Goal: Transaction & Acquisition: Purchase product/service

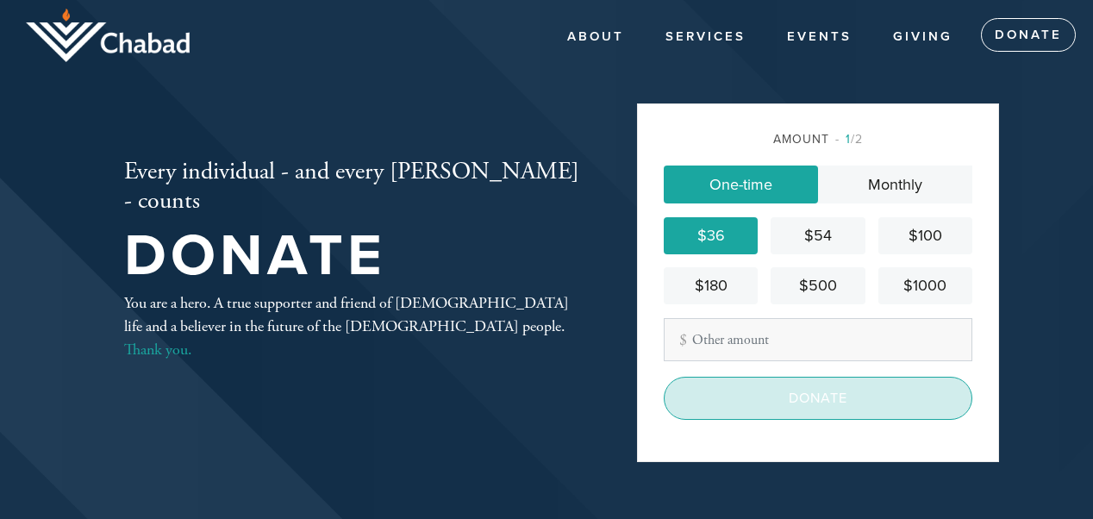
click at [800, 402] on input "Donate" at bounding box center [818, 398] width 309 height 43
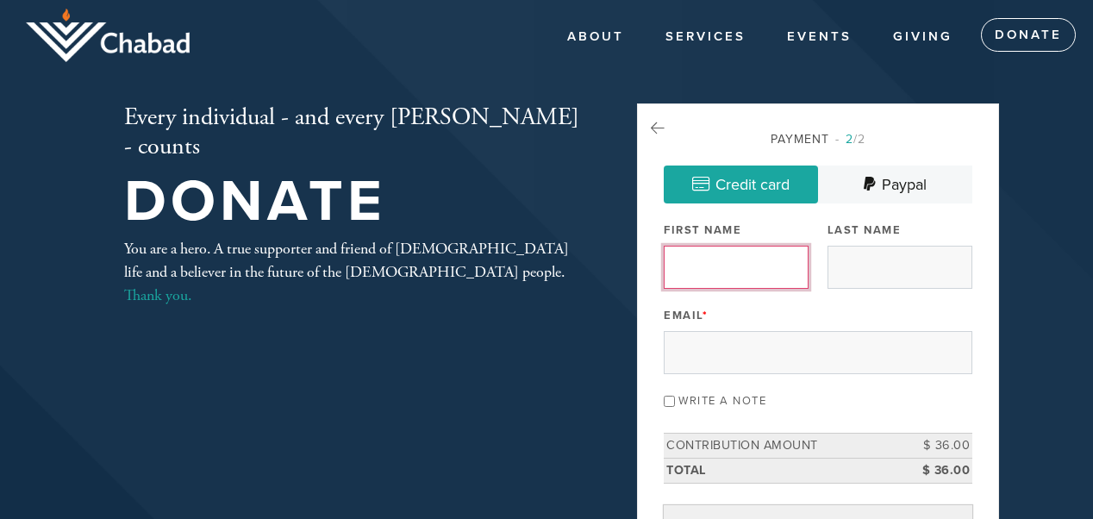
click at [713, 253] on input "First Name" at bounding box center [736, 267] width 145 height 43
type input "[PERSON_NAME]"
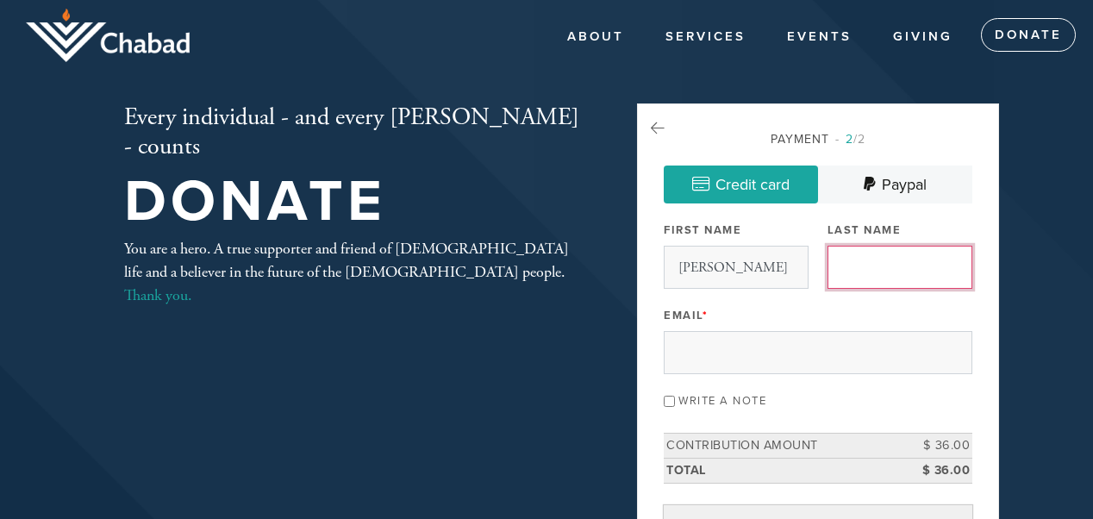
click at [851, 270] on input "Last Name" at bounding box center [899, 267] width 145 height 43
type input "Shapira"
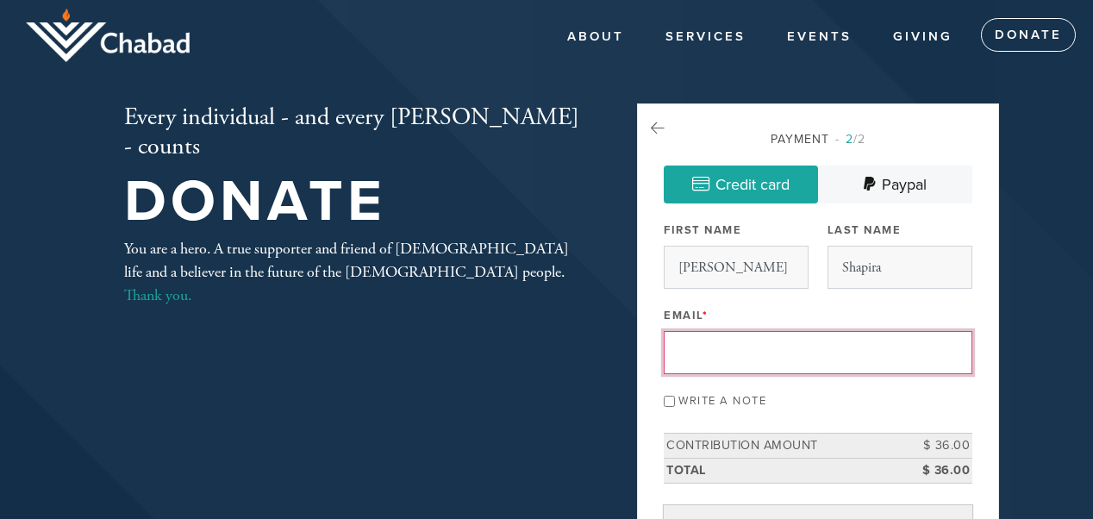
click at [729, 356] on input "Email *" at bounding box center [818, 352] width 309 height 43
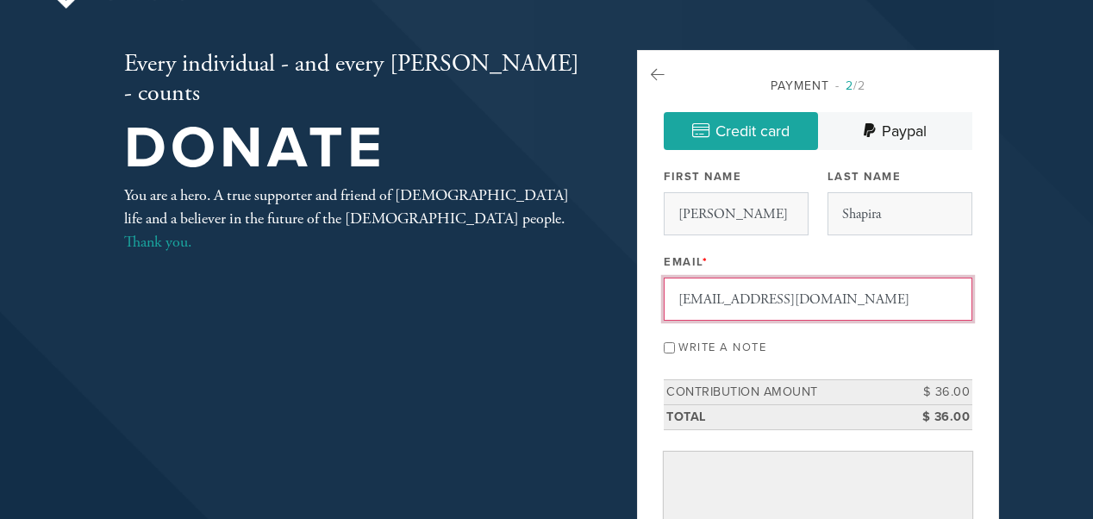
scroll to position [69, 0]
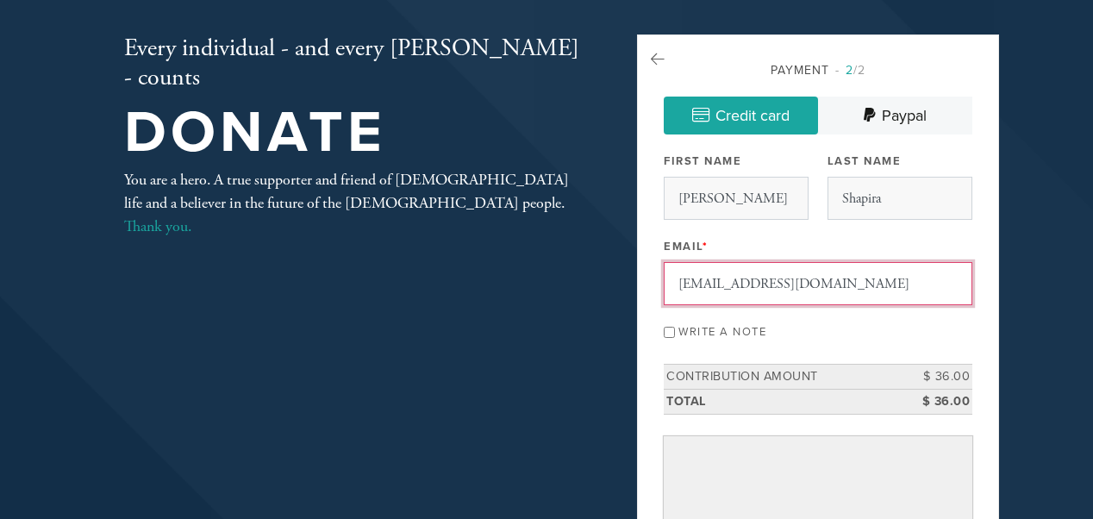
type input "[EMAIL_ADDRESS][DOMAIN_NAME]"
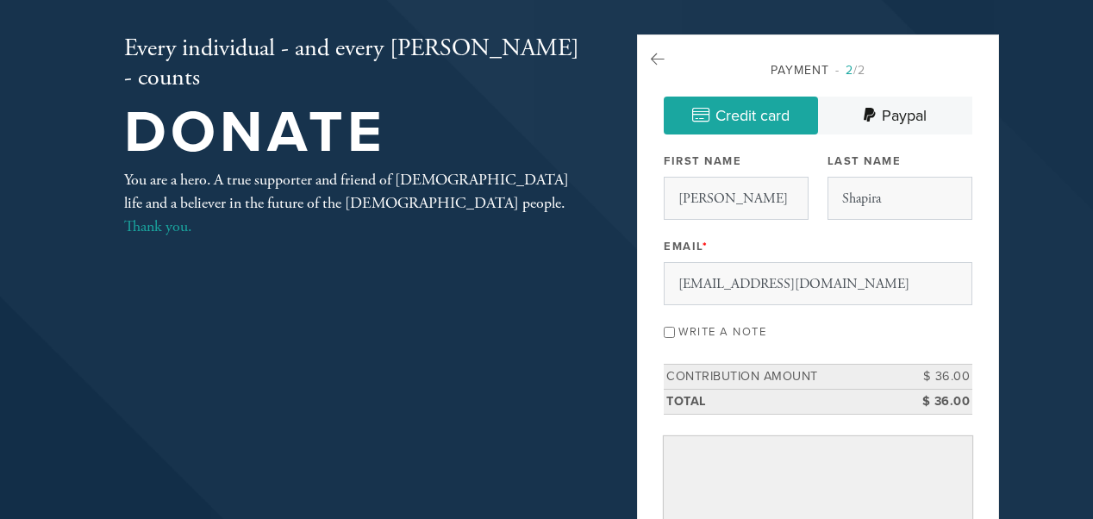
click at [671, 333] on input "Write a note" at bounding box center [669, 332] width 11 height 11
checkbox input "true"
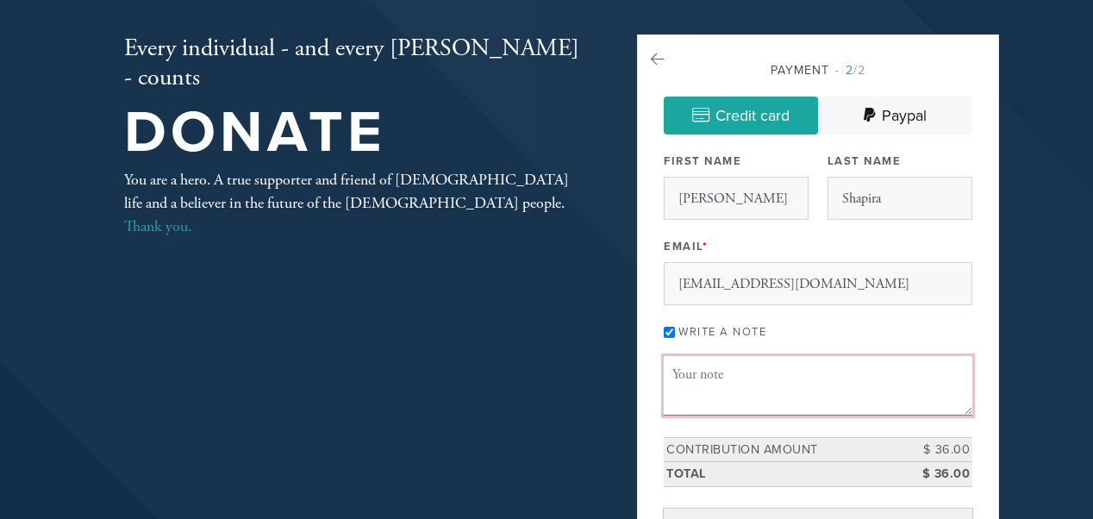
click at [733, 386] on textarea "Message or dedication" at bounding box center [818, 385] width 309 height 59
click at [671, 375] on textarea "[PERSON_NAME] [PERSON_NAME]" at bounding box center [818, 385] width 309 height 59
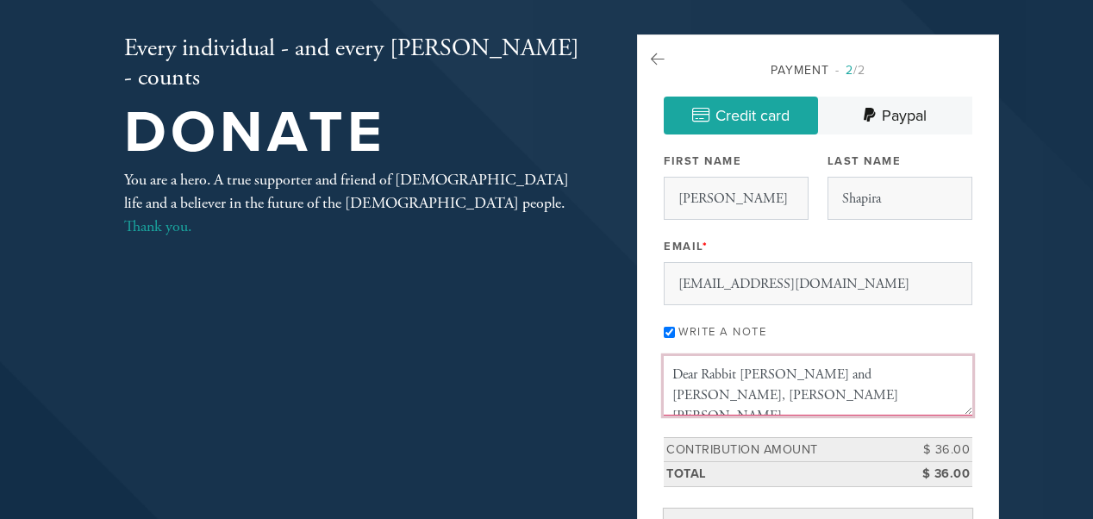
click at [737, 378] on textarea "Dear Rabbit [PERSON_NAME] and [PERSON_NAME], [PERSON_NAME] [PERSON_NAME]" at bounding box center [818, 385] width 309 height 59
click at [927, 373] on textarea "Dear [PERSON_NAME] and [PERSON_NAME], [PERSON_NAME] [PERSON_NAME]" at bounding box center [818, 385] width 309 height 59
click at [857, 377] on textarea "Dear [PERSON_NAME] and [PERSON_NAME], [PERSON_NAME] [PERSON_NAME] and good wish…" at bounding box center [818, 385] width 309 height 59
click at [855, 375] on textarea "Dear [PERSON_NAME] and [PERSON_NAME], sending [PERSON_NAME] [PERSON_NAME] and g…" at bounding box center [818, 385] width 309 height 59
click at [901, 375] on textarea "Dear [PERSON_NAME] and [PERSON_NAME], sending [PERSON_NAME] [PERSON_NAME] and g…" at bounding box center [818, 385] width 309 height 59
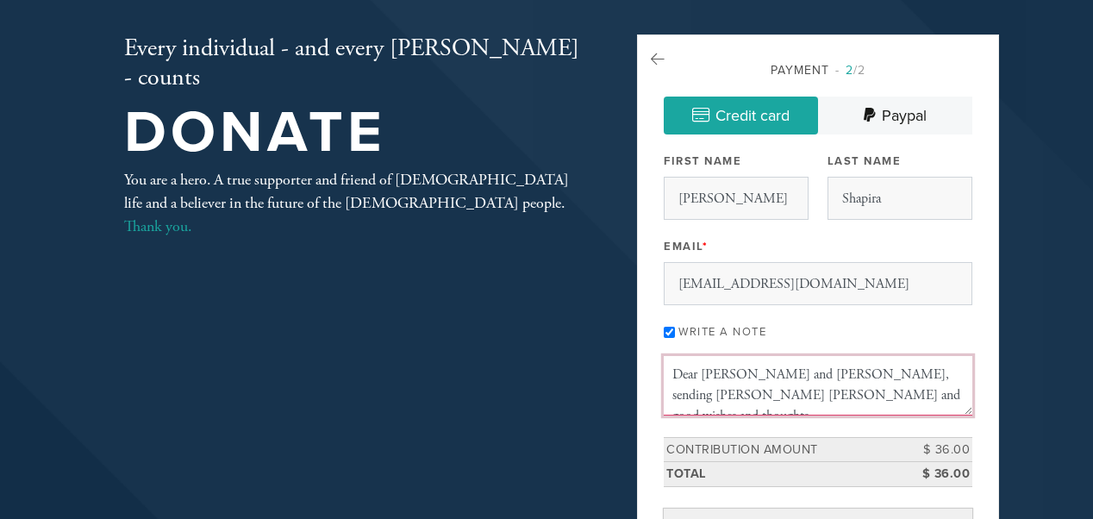
click at [724, 396] on textarea "Dear [PERSON_NAME] and [PERSON_NAME], sending [PERSON_NAME] [PERSON_NAME] and g…" at bounding box center [818, 385] width 309 height 59
click at [723, 397] on textarea "Dear [PERSON_NAME] and [PERSON_NAME], sending [PERSON_NAME] [PERSON_NAME], good…" at bounding box center [818, 385] width 309 height 59
click at [801, 397] on textarea "Dear [PERSON_NAME] and [PERSON_NAME], sending [PERSON_NAME] [PERSON_NAME], warm…" at bounding box center [818, 385] width 309 height 59
click at [880, 395] on textarea "Dear [PERSON_NAME] and [PERSON_NAME], sending [PERSON_NAME] [PERSON_NAME], warm…" at bounding box center [818, 385] width 309 height 59
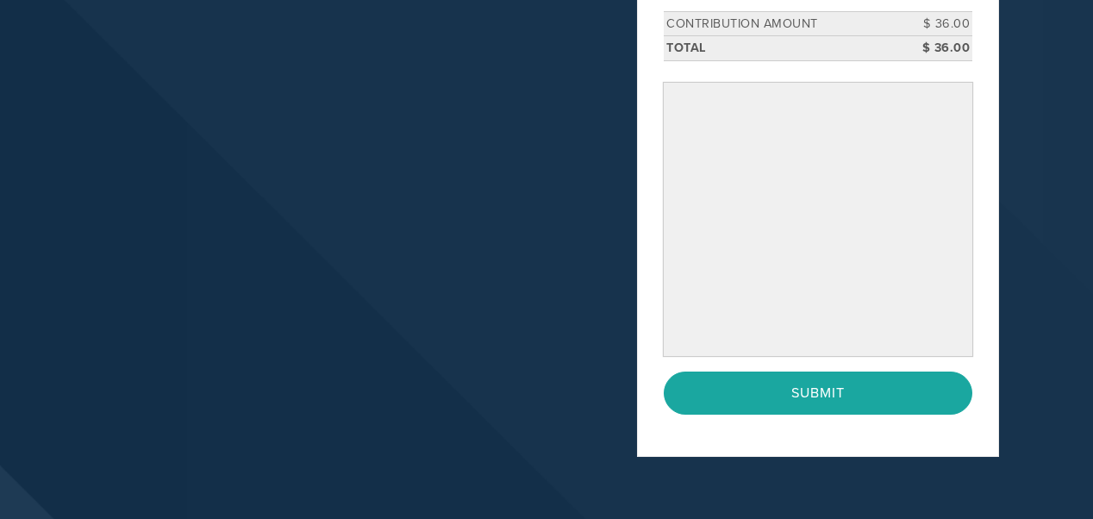
scroll to position [498, 0]
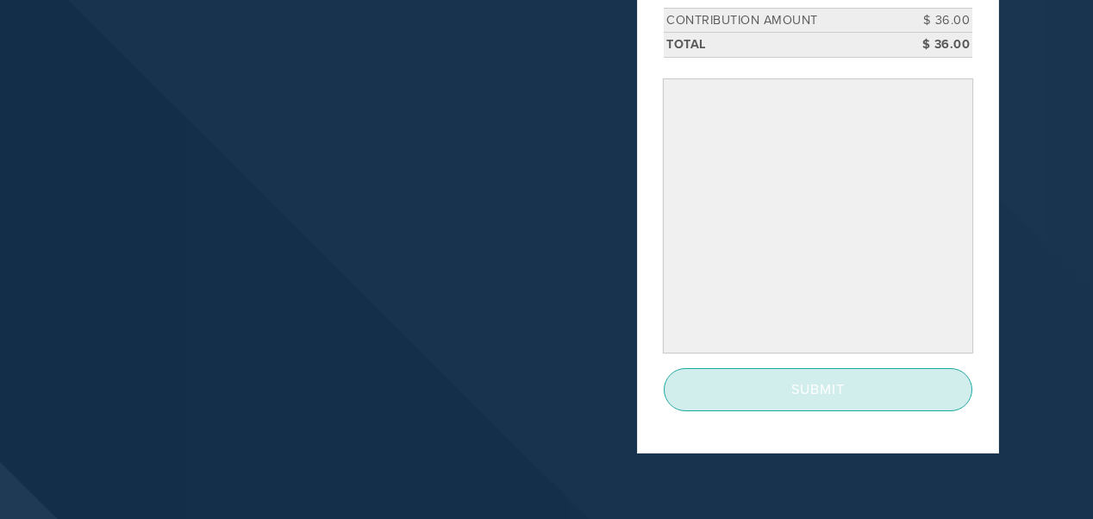
click at [803, 392] on input "Submit" at bounding box center [818, 389] width 309 height 43
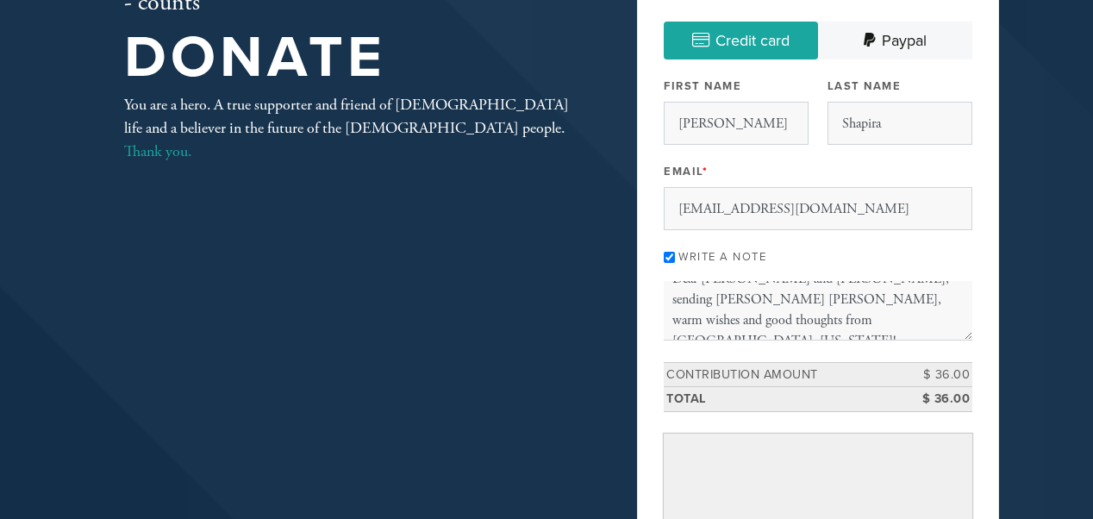
scroll to position [139, 0]
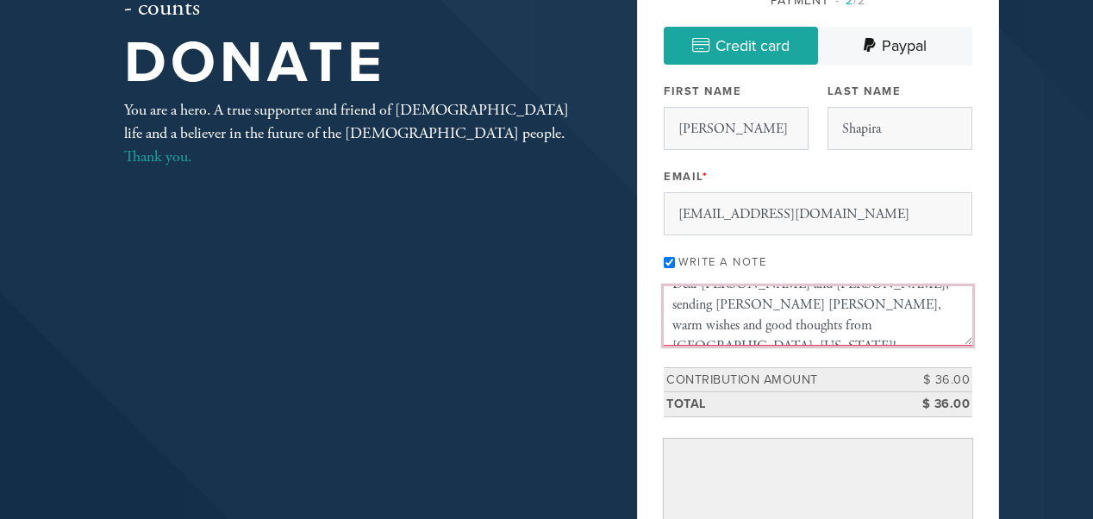
click at [767, 322] on textarea "Dear [PERSON_NAME] and [PERSON_NAME], sending [PERSON_NAME] [PERSON_NAME], warm…" at bounding box center [818, 315] width 309 height 59
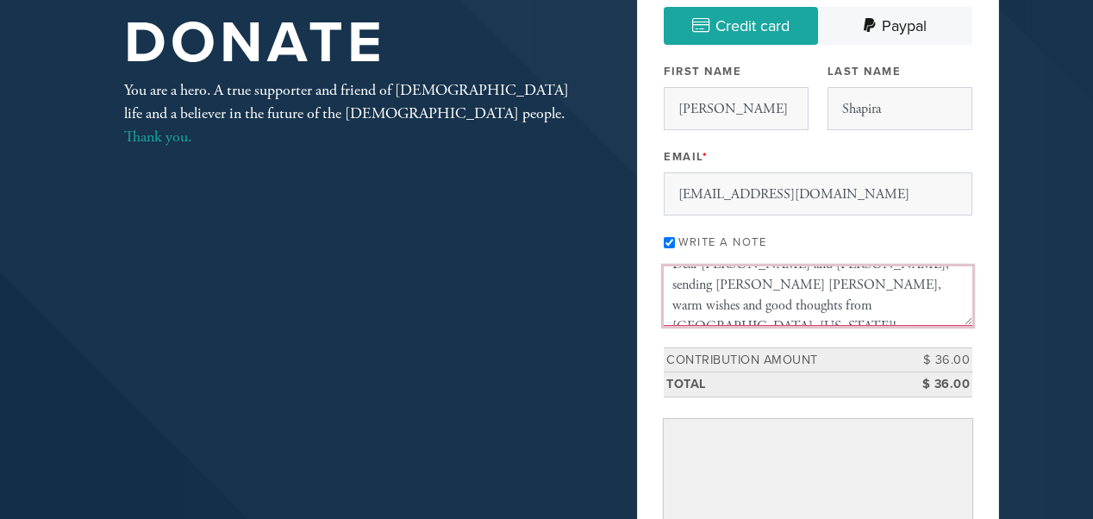
scroll to position [0, 0]
click at [805, 287] on textarea "Dear [PERSON_NAME] and [PERSON_NAME], sending [PERSON_NAME] [PERSON_NAME], warm…" at bounding box center [818, 295] width 309 height 59
click at [834, 304] on textarea "Dear [PERSON_NAME] and dear [PERSON_NAME], sending [PERSON_NAME] [PERSON_NAME],…" at bounding box center [818, 295] width 309 height 59
drag, startPoint x: 884, startPoint y: 285, endPoint x: 877, endPoint y: 356, distance: 71.0
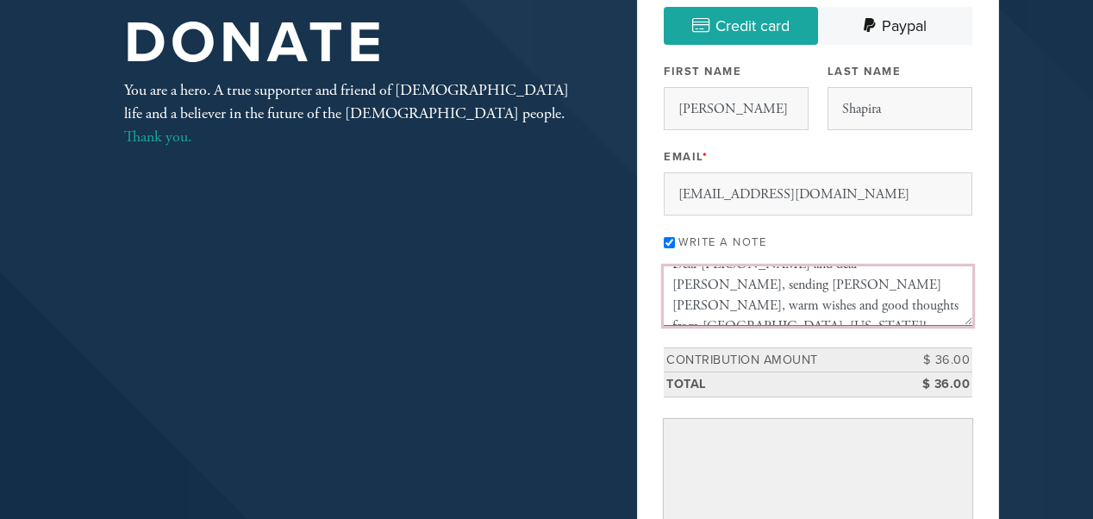
click at [877, 325] on textarea "Dear [PERSON_NAME] and dear [PERSON_NAME], sending [PERSON_NAME] [PERSON_NAME],…" at bounding box center [818, 295] width 309 height 59
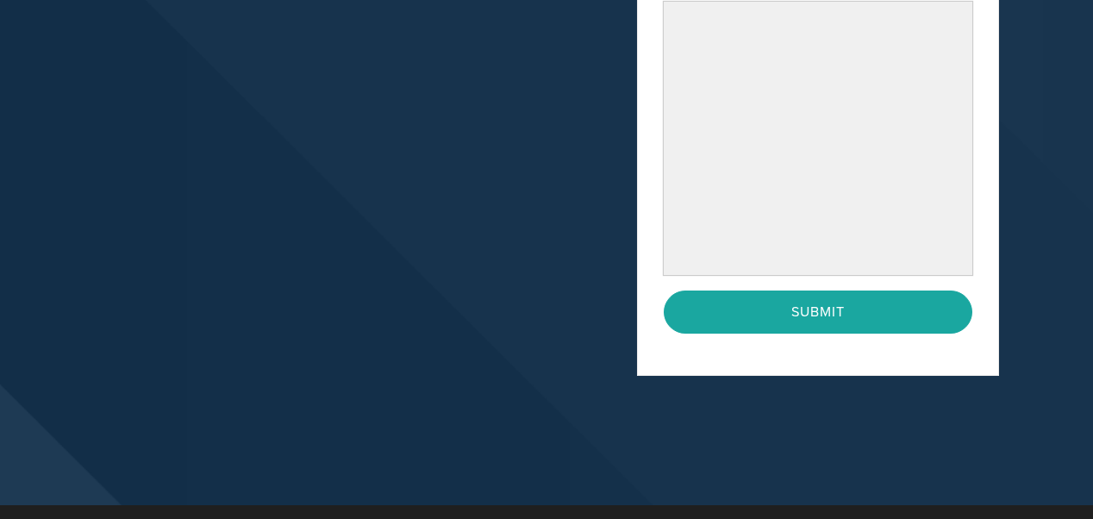
scroll to position [578, 0]
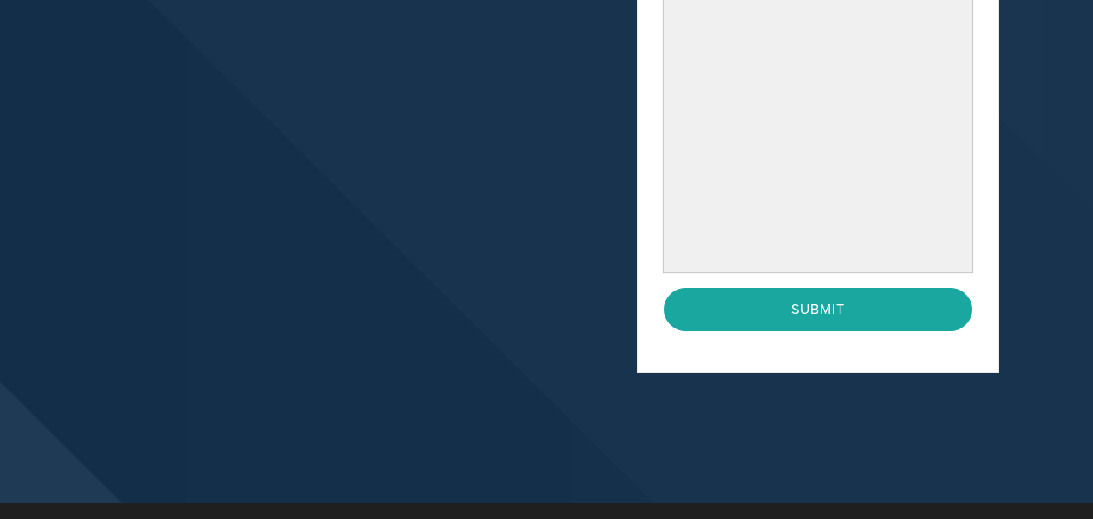
type textarea "Dear [PERSON_NAME] and dear [PERSON_NAME], sending [PERSON_NAME] [PERSON_NAME],…"
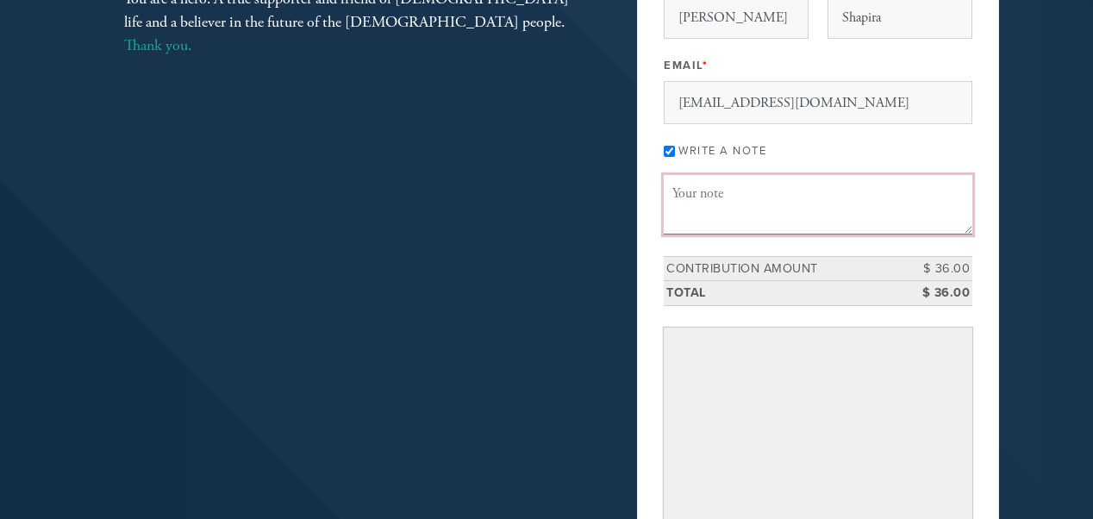
scroll to position [0, 0]
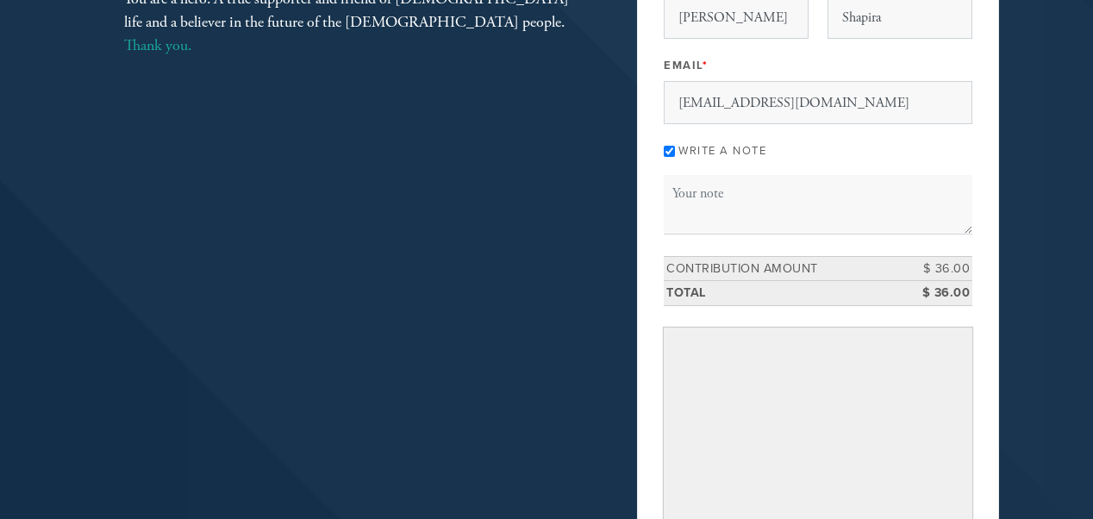
click at [670, 152] on input "Write a note" at bounding box center [669, 151] width 11 height 11
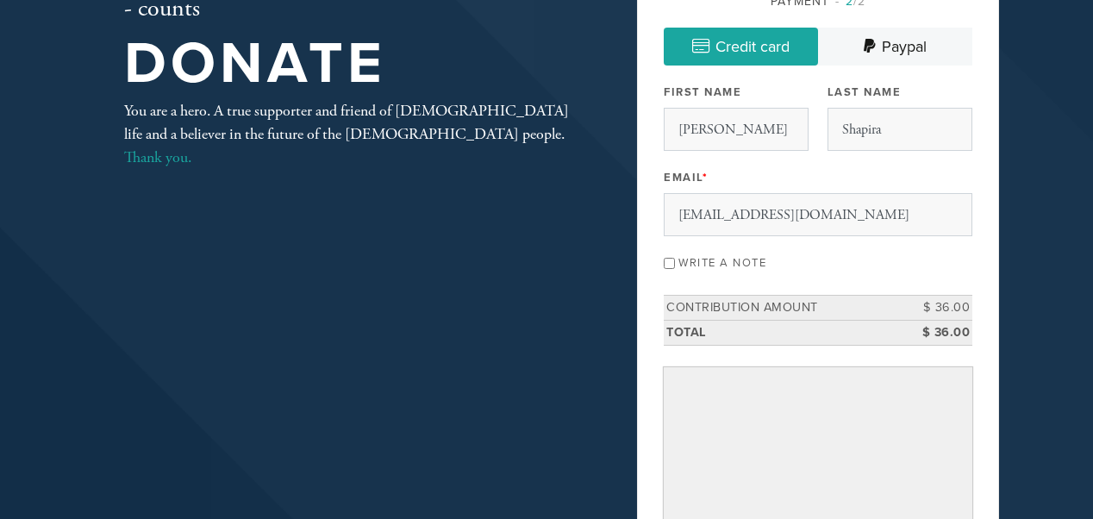
scroll to position [152, 0]
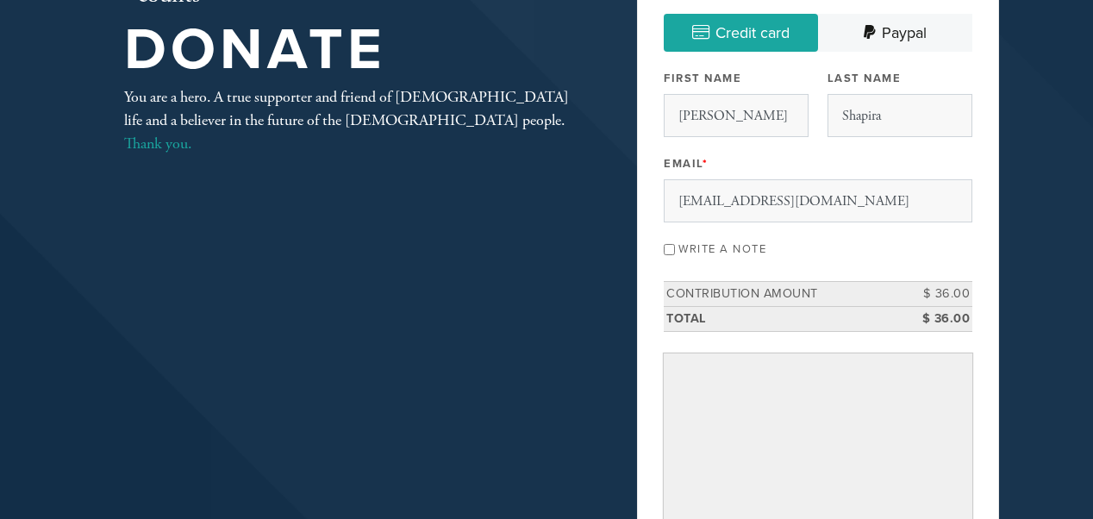
click at [664, 245] on input "Write a note" at bounding box center [669, 249] width 11 height 11
checkbox input "true"
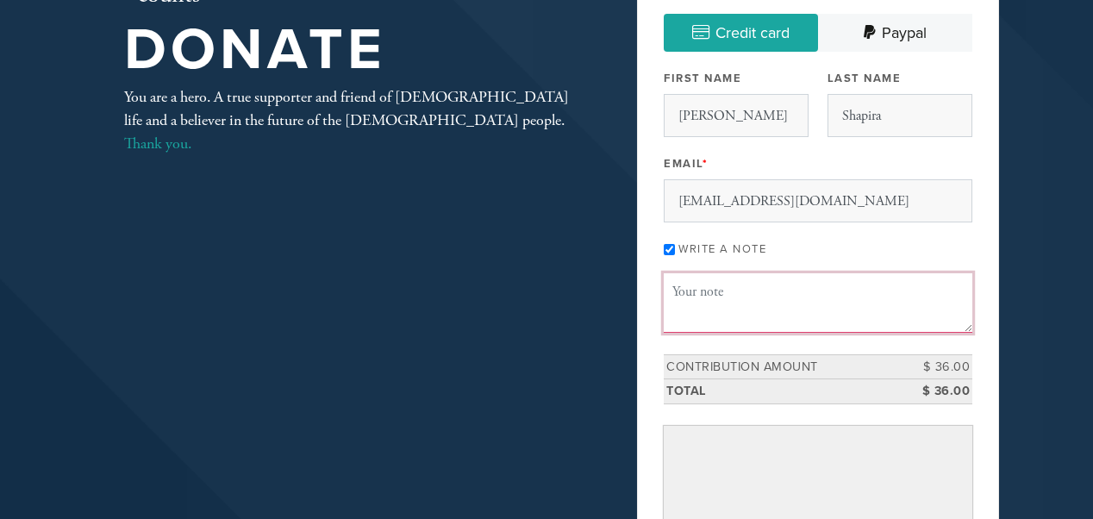
click at [724, 291] on textarea "Message or dedication" at bounding box center [818, 302] width 309 height 59
paste textarea "Dear [PERSON_NAME] and dear [PERSON_NAME], sending [PERSON_NAME] [PERSON_NAME],…"
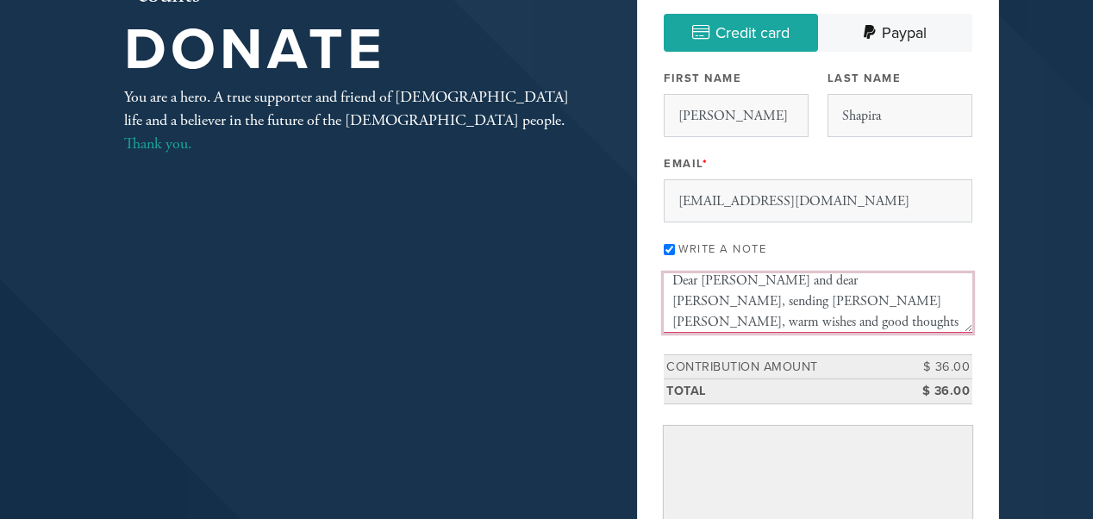
scroll to position [21, 0]
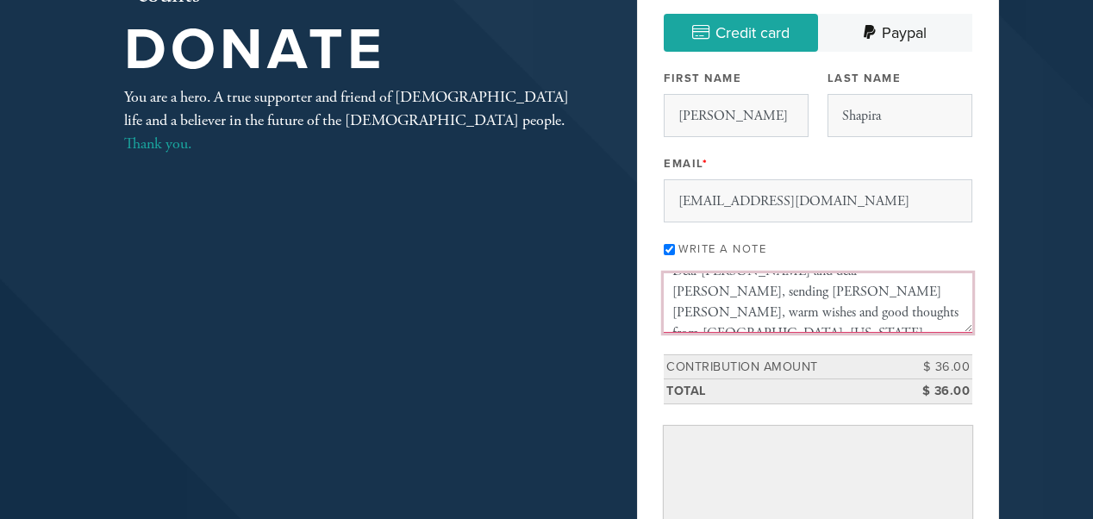
type textarea "Dear [PERSON_NAME] and dear [PERSON_NAME], sending [PERSON_NAME] [PERSON_NAME],…"
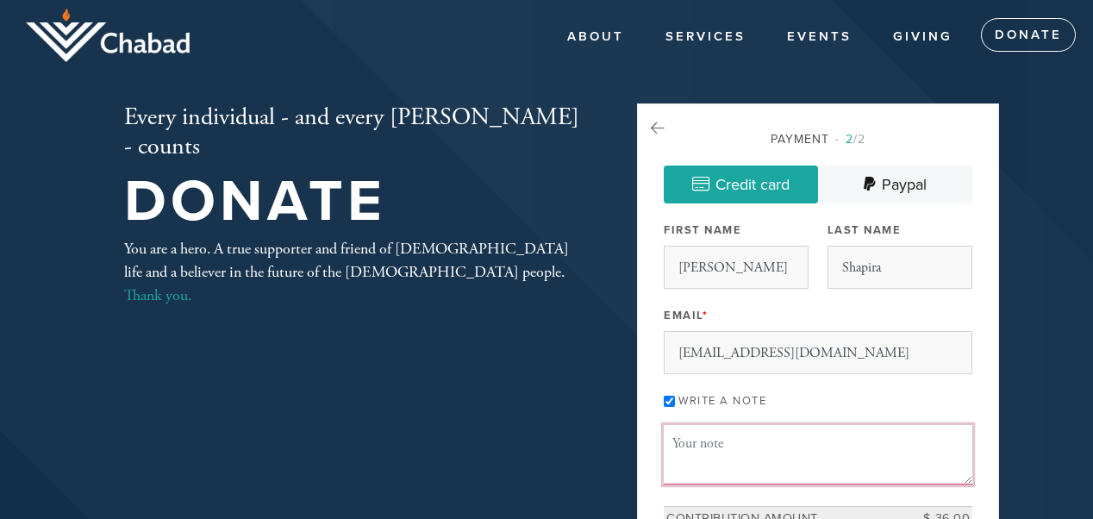
scroll to position [0, 0]
click at [675, 406] on input "Write a note" at bounding box center [669, 401] width 11 height 11
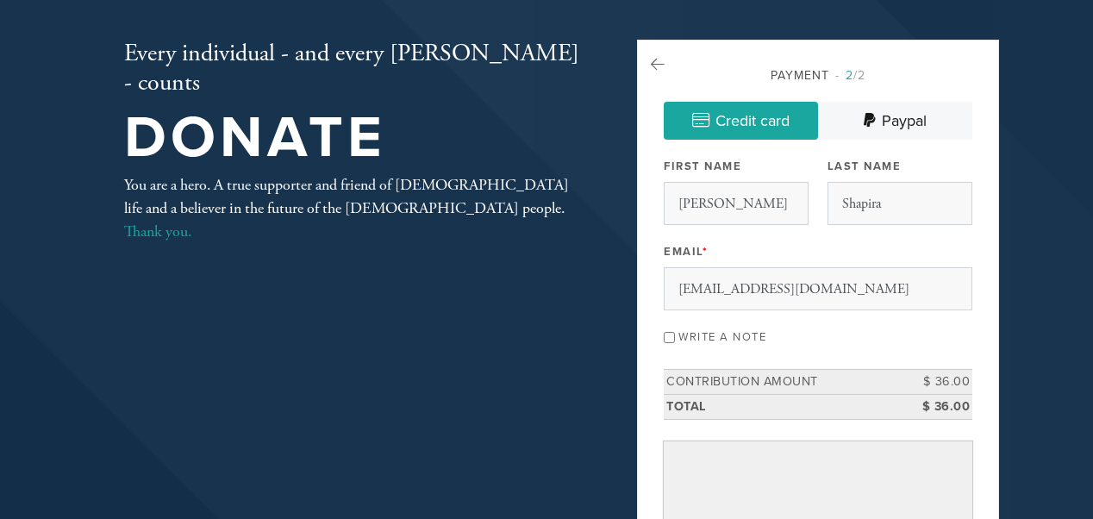
scroll to position [67, 0]
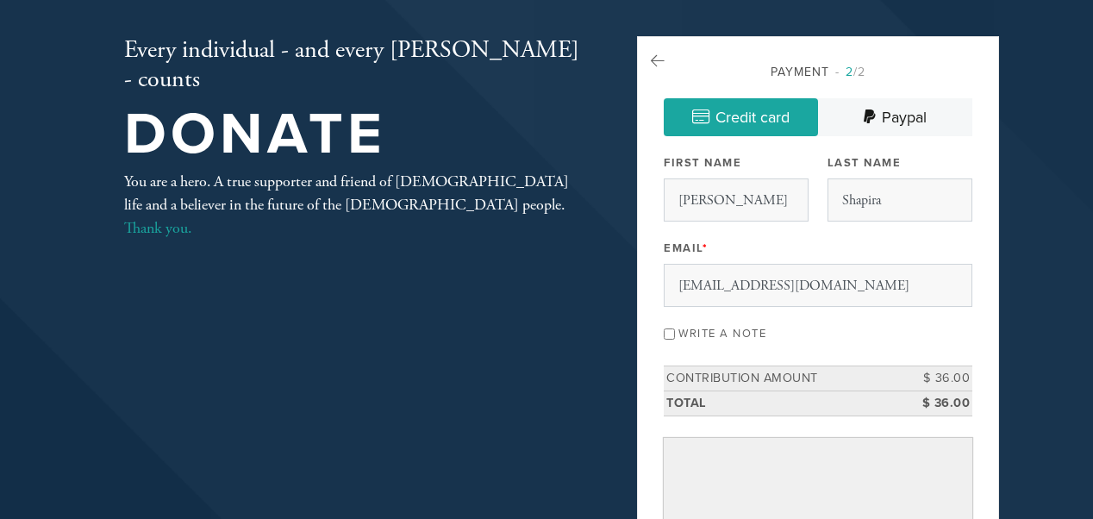
click at [672, 334] on input "Write a note" at bounding box center [669, 333] width 11 height 11
checkbox input "true"
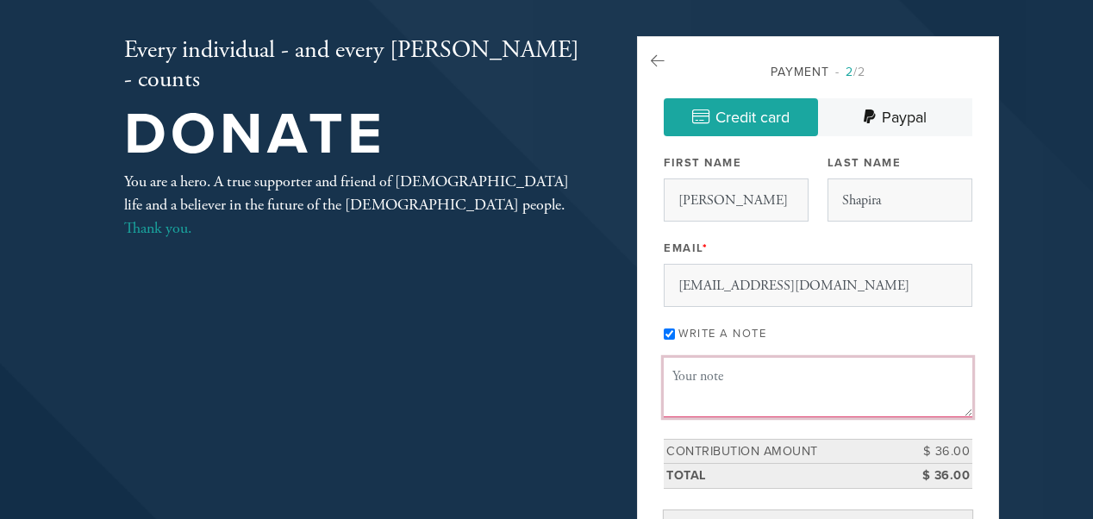
click at [689, 377] on textarea "Message or dedication" at bounding box center [818, 387] width 309 height 59
paste textarea "Dear [PERSON_NAME] and dear [PERSON_NAME], sending [PERSON_NAME] [PERSON_NAME],…"
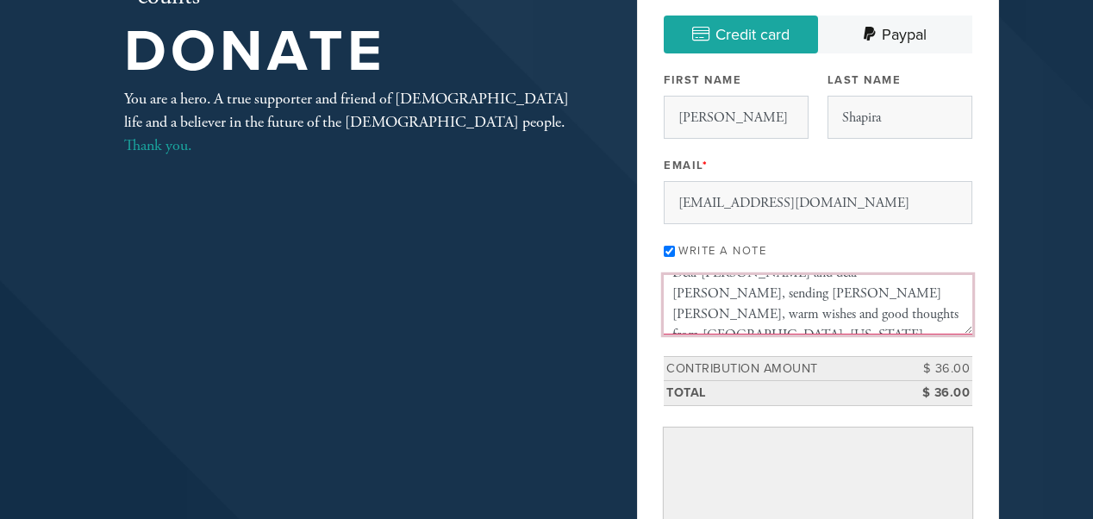
scroll to position [0, 0]
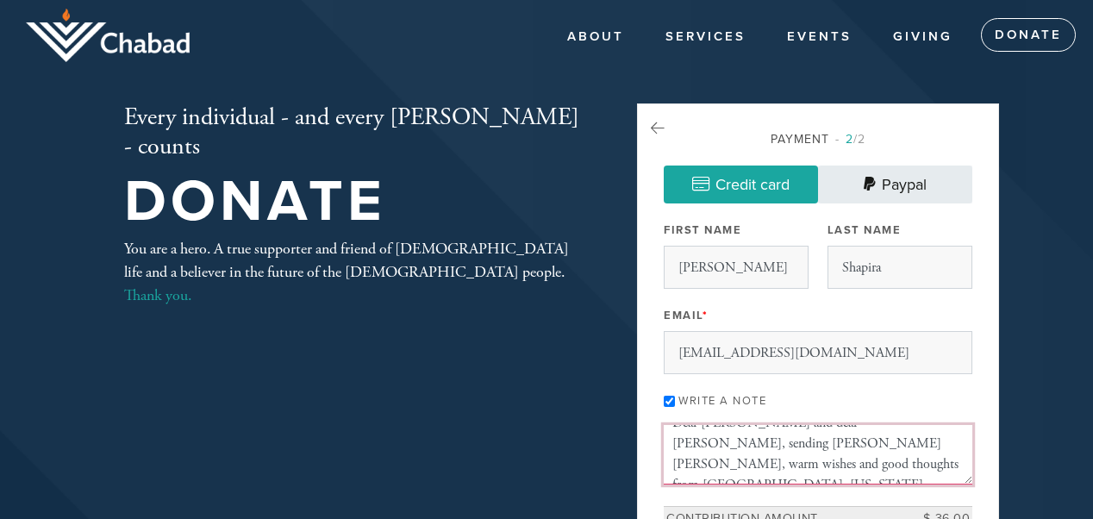
type textarea "Dear [PERSON_NAME] and dear [PERSON_NAME], sending [PERSON_NAME] [PERSON_NAME],…"
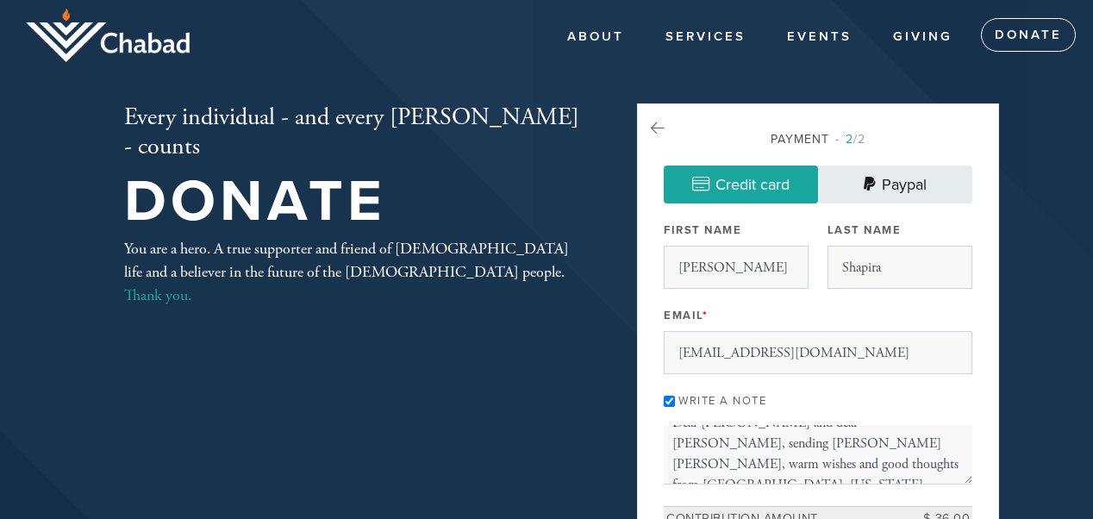
click at [898, 186] on link "Paypal" at bounding box center [895, 184] width 154 height 38
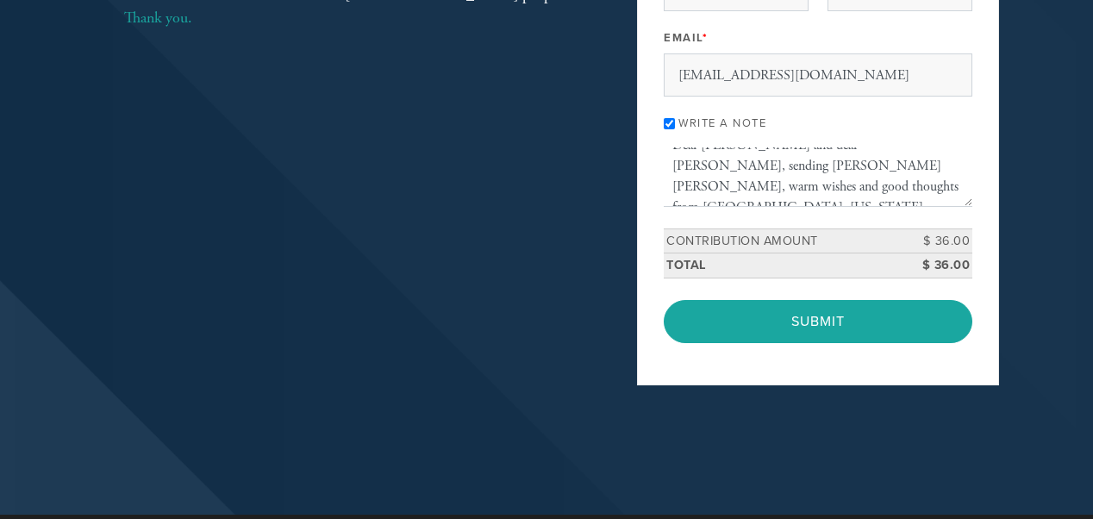
scroll to position [285, 0]
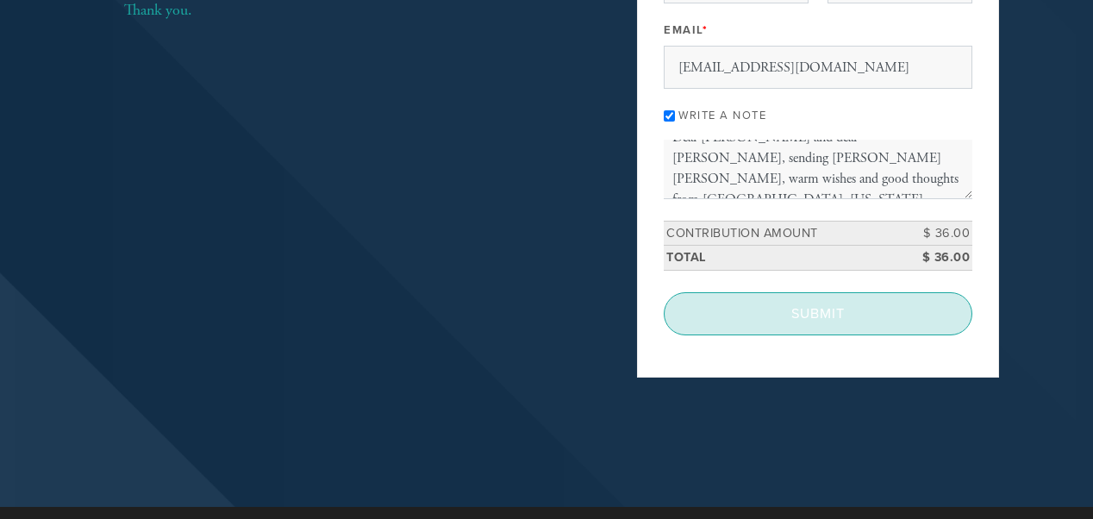
click at [820, 309] on input "Submit" at bounding box center [818, 313] width 309 height 43
